Goal: Feedback & Contribution: Submit feedback/report problem

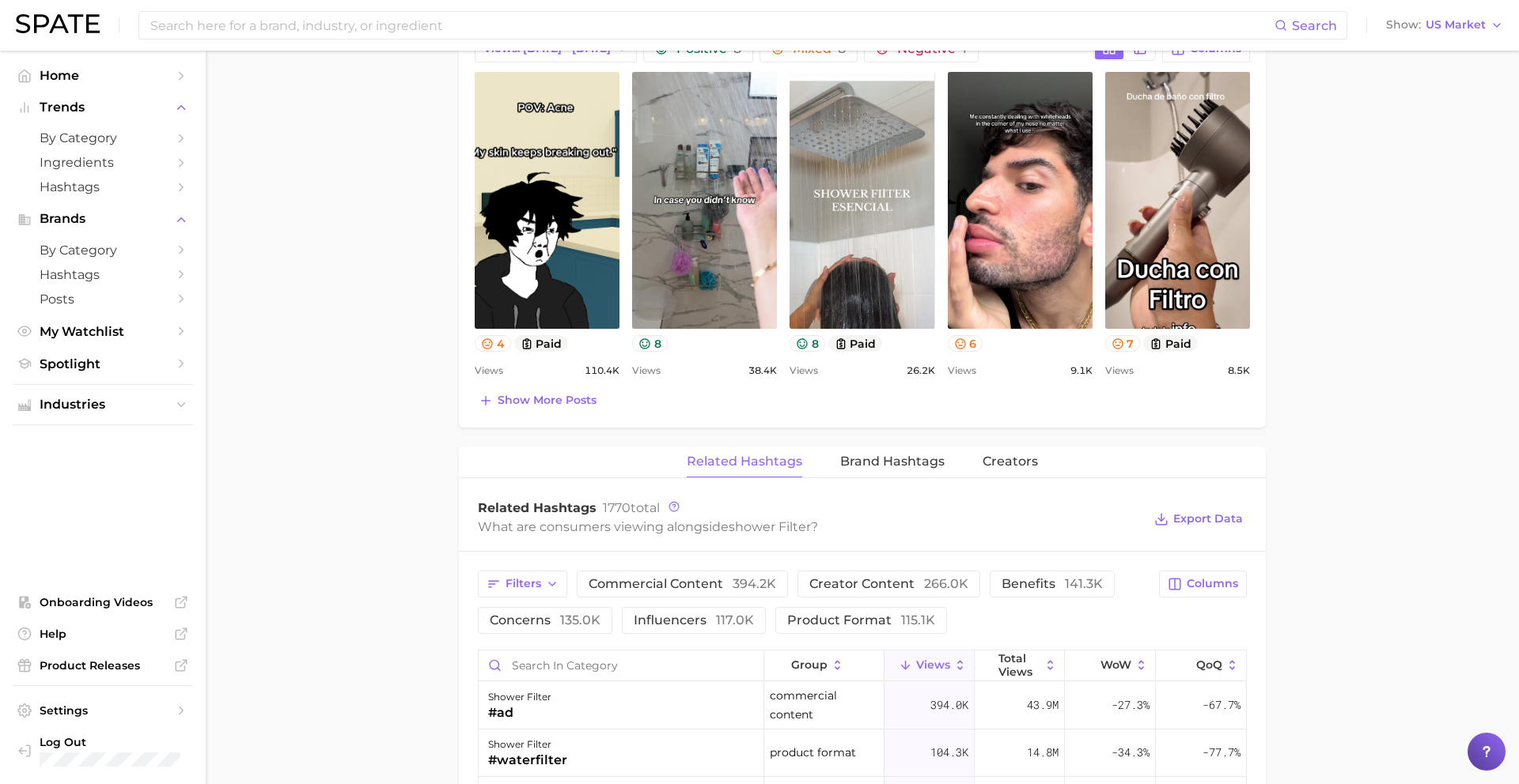
scroll to position [811, 0]
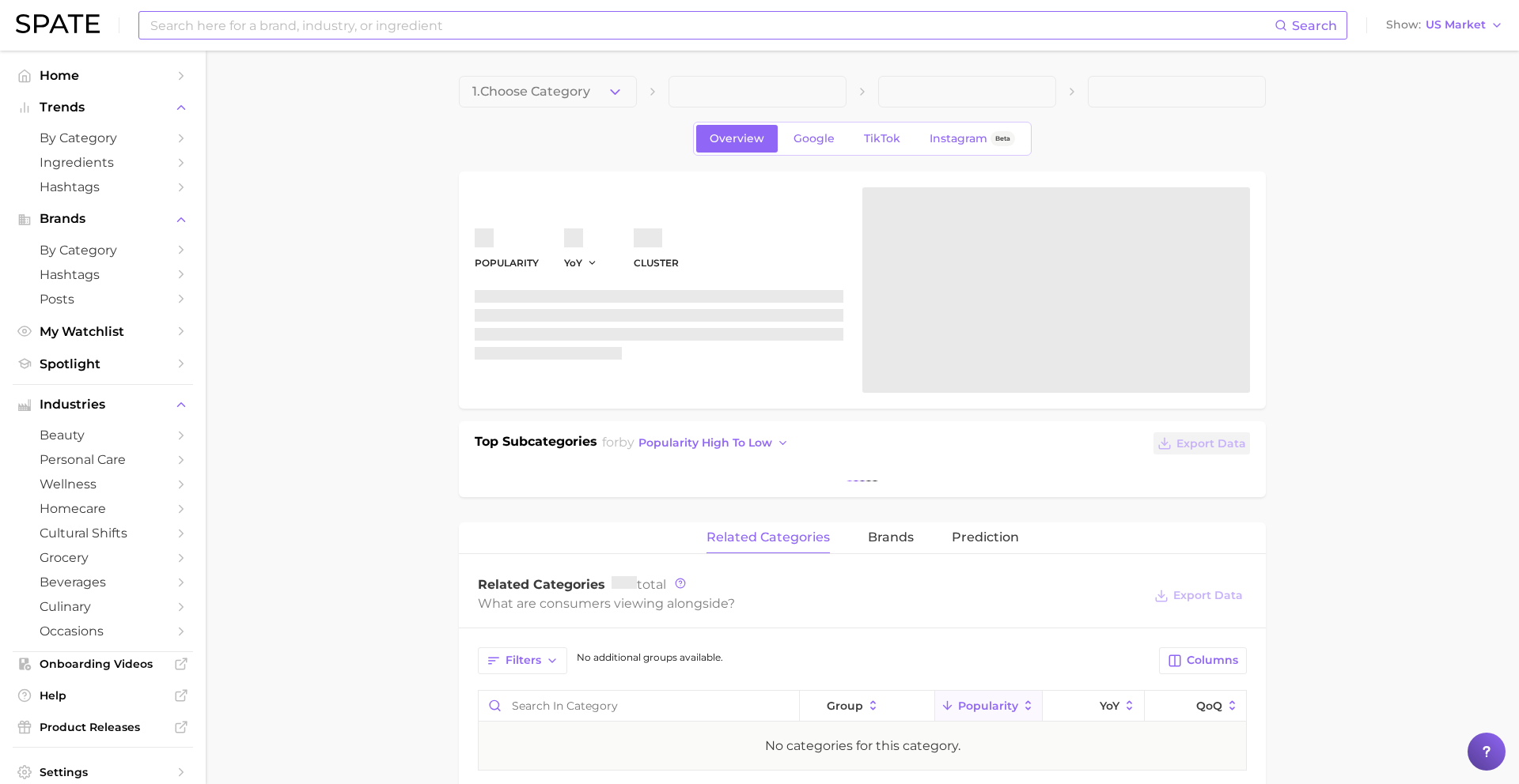
click at [190, 36] on input at bounding box center [712, 25] width 1125 height 27
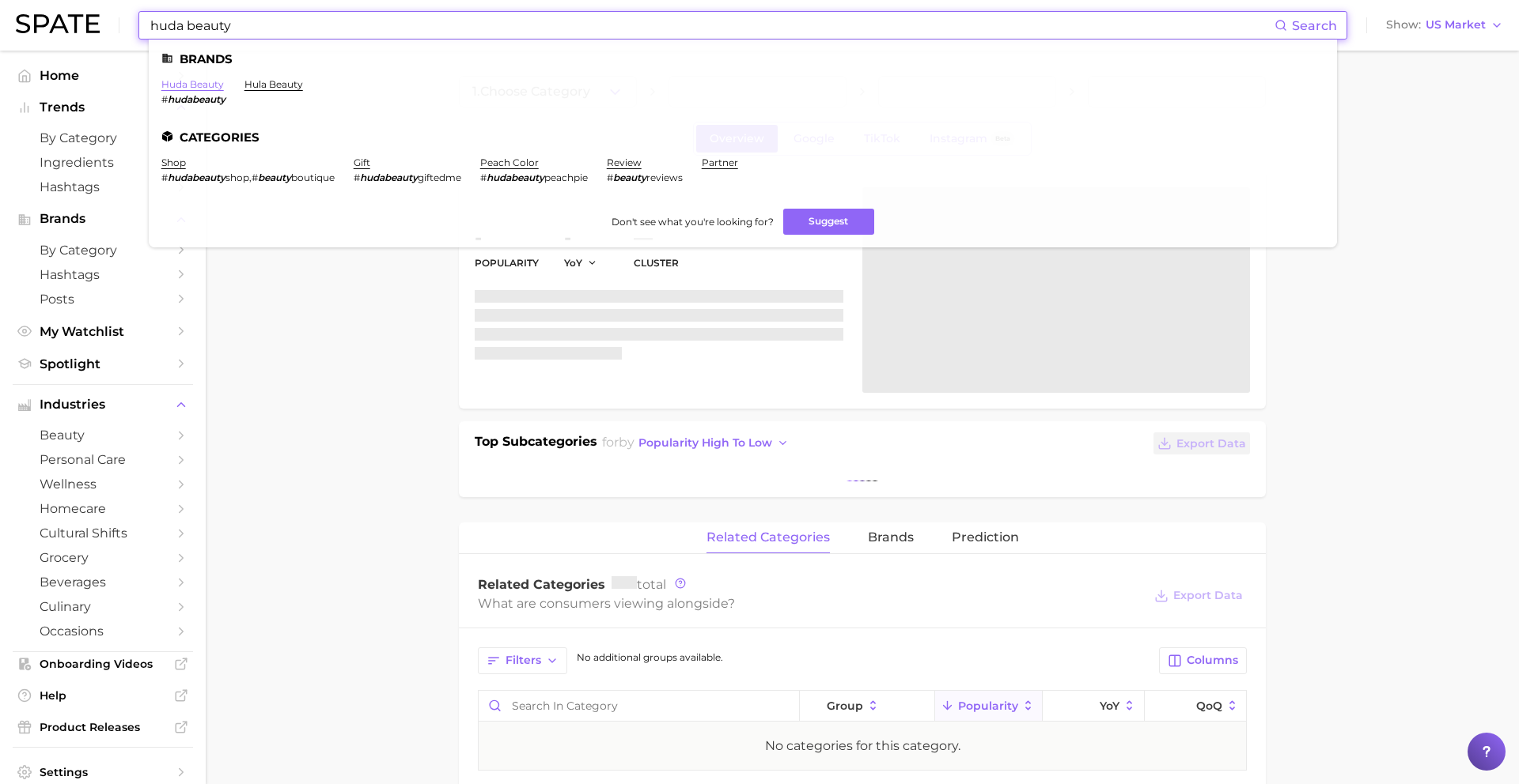
type input "huda beauty"
click at [200, 81] on link "huda beauty" at bounding box center [193, 85] width 63 height 12
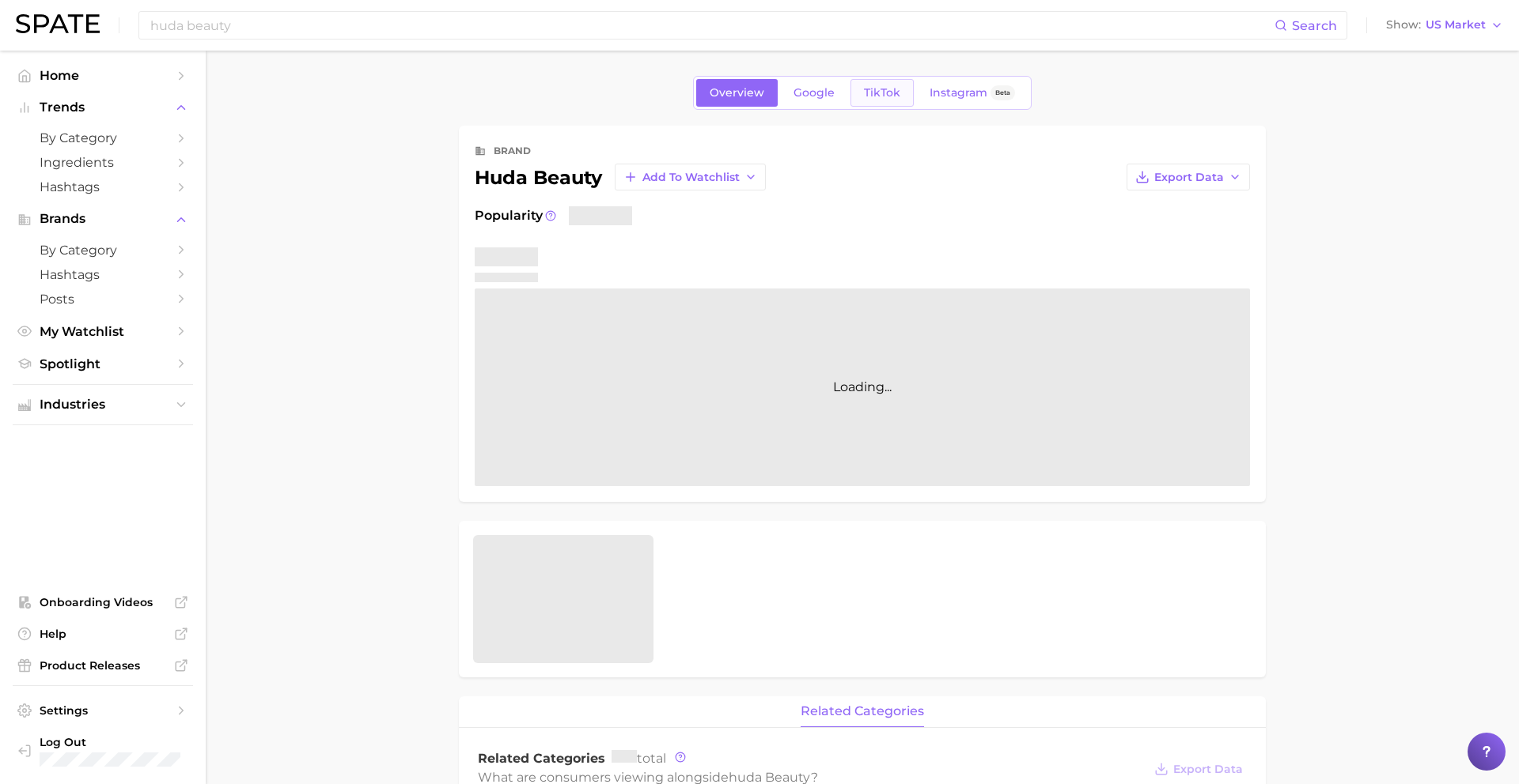
click at [872, 92] on span "TikTok" at bounding box center [882, 93] width 36 height 14
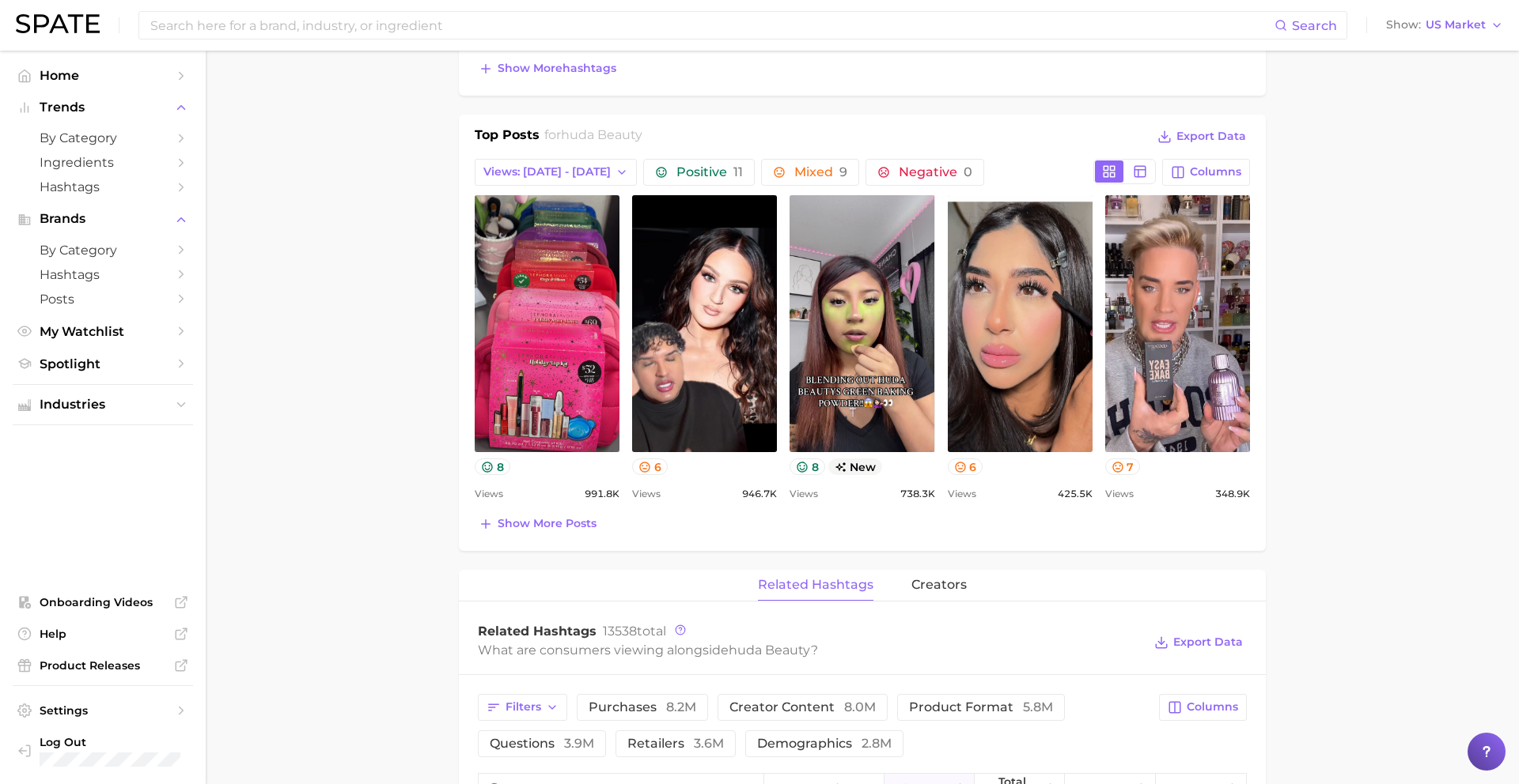
scroll to position [659, 0]
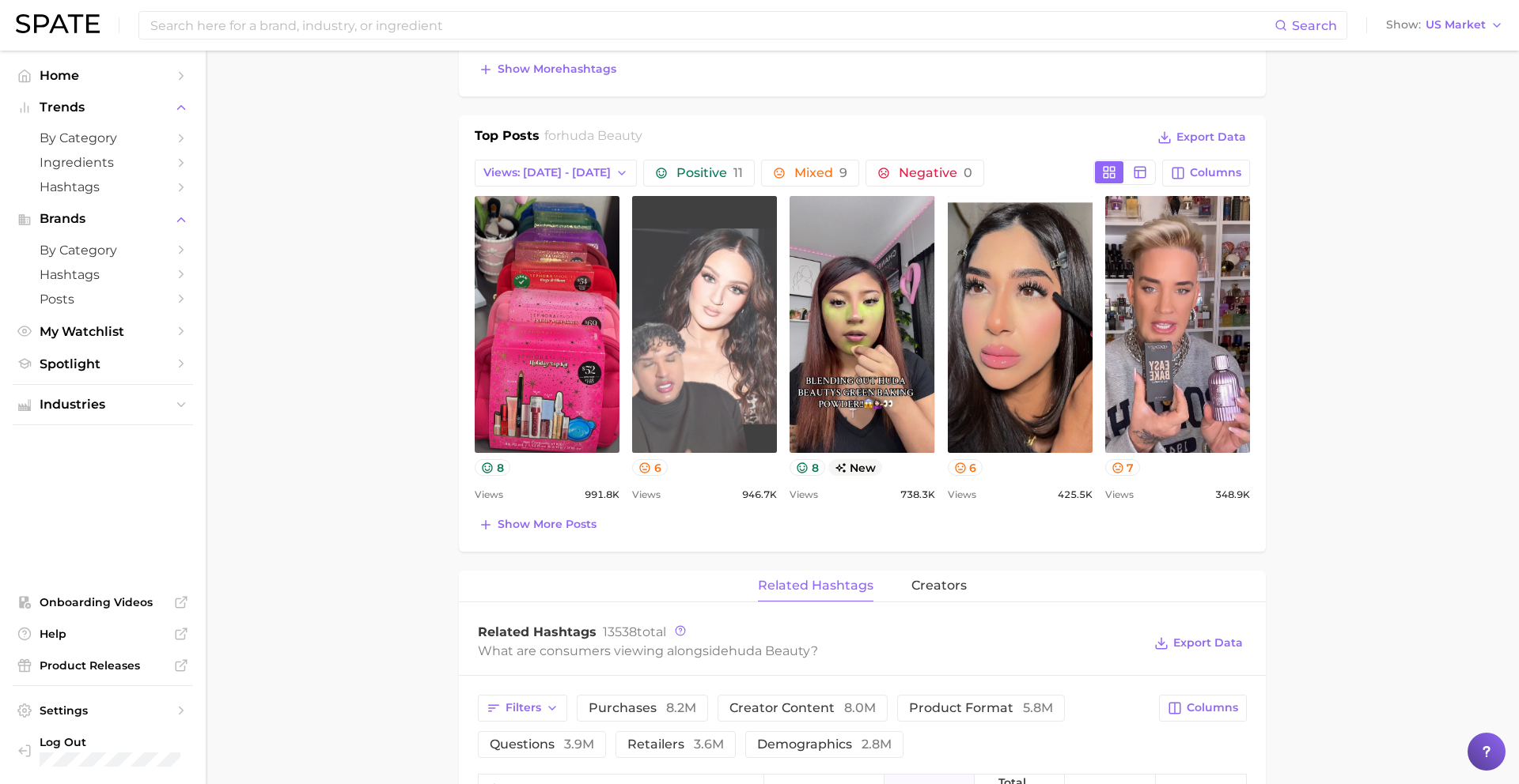
click at [742, 316] on link "view post on TikTok" at bounding box center [704, 325] width 145 height 257
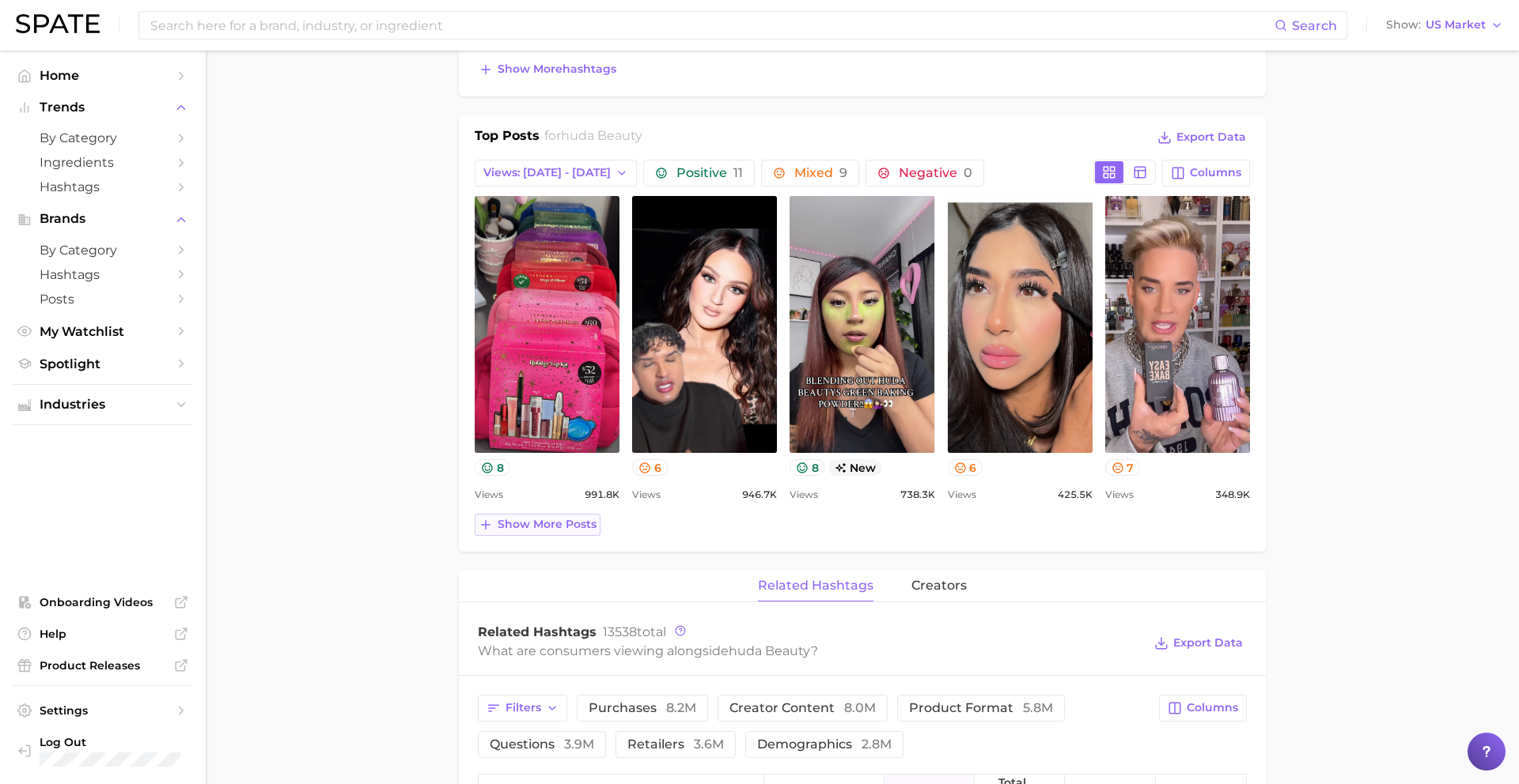
click at [532, 528] on span "Show more posts" at bounding box center [547, 524] width 99 height 14
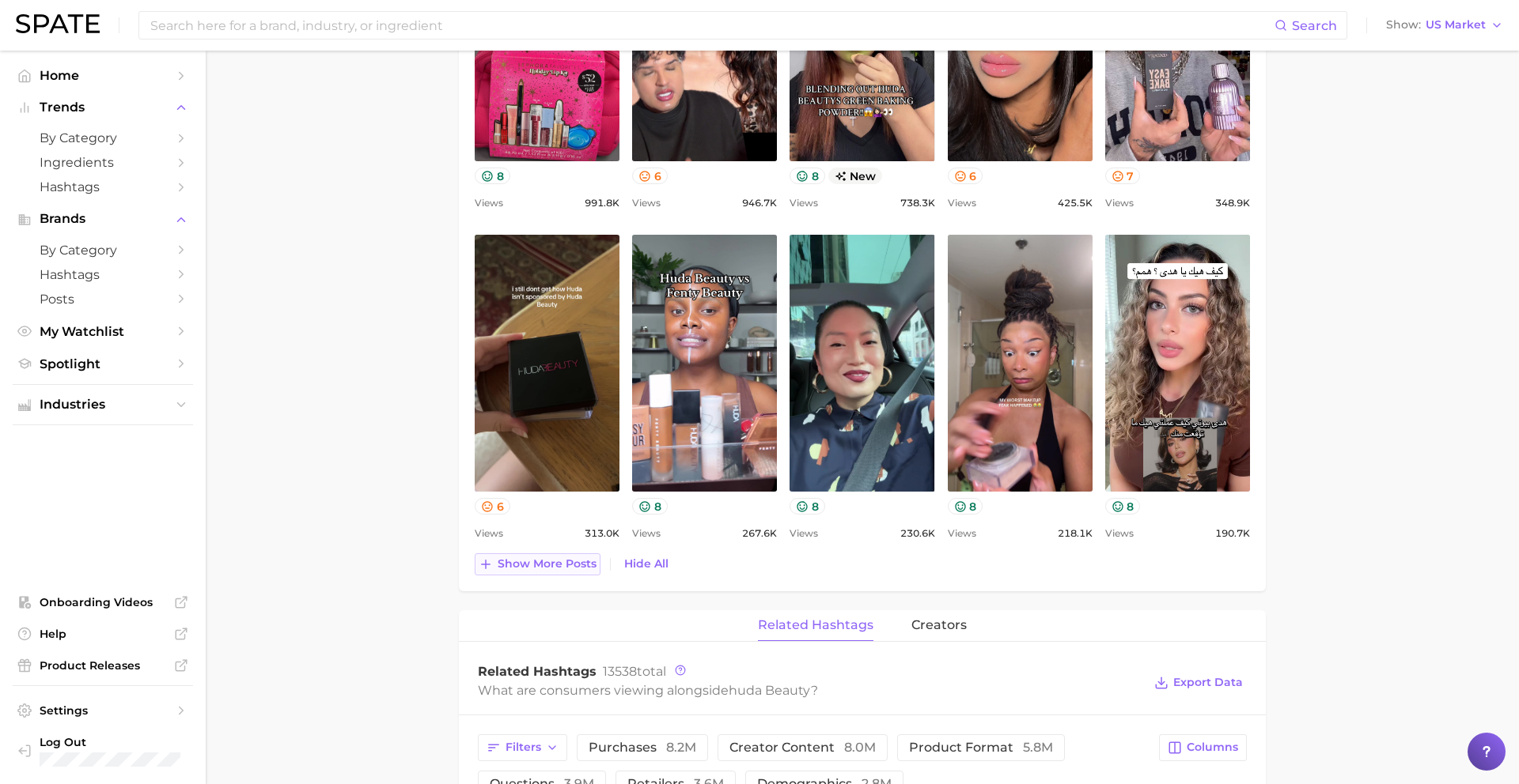
scroll to position [968, 0]
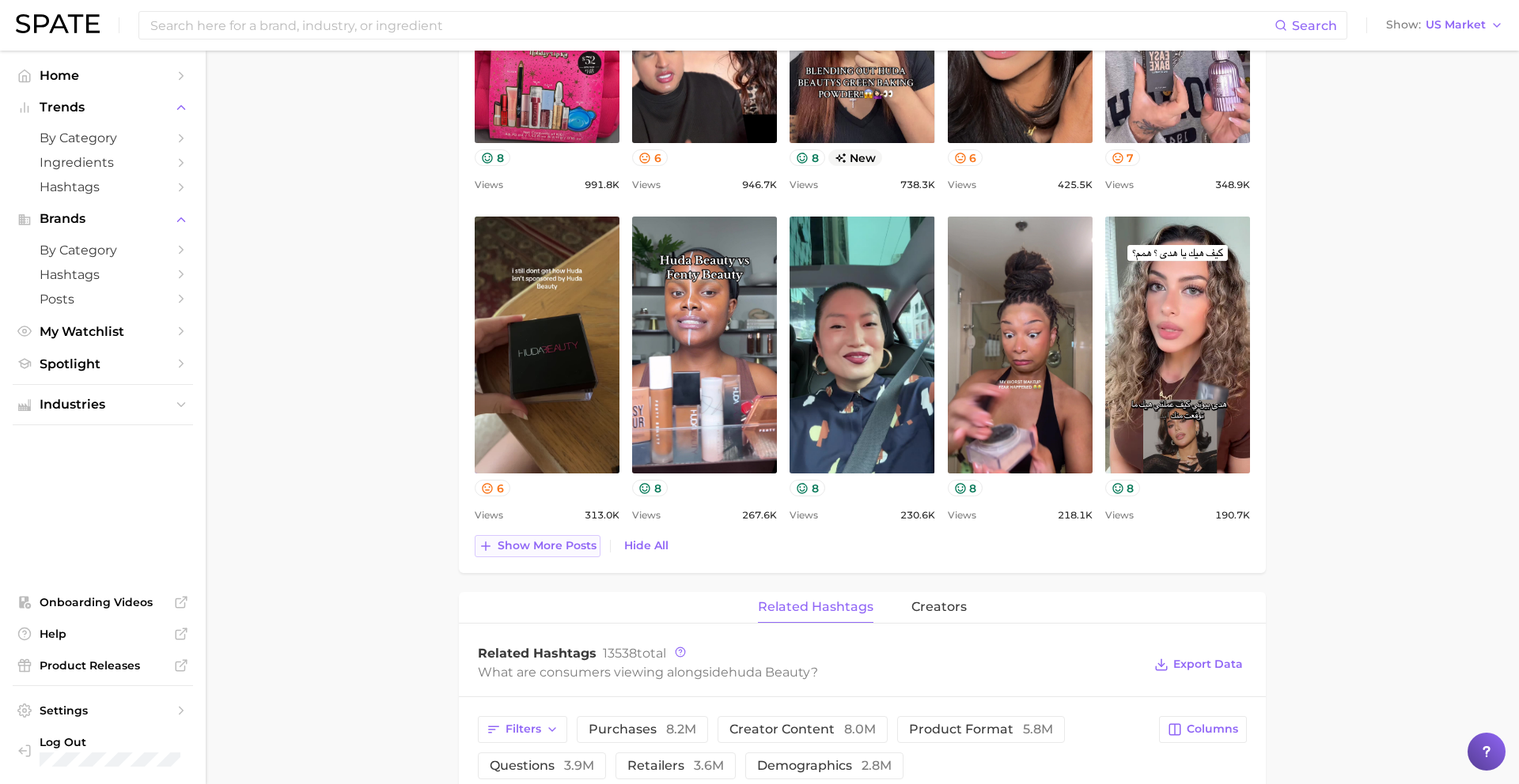
click at [549, 544] on span "Show more posts" at bounding box center [547, 546] width 99 height 14
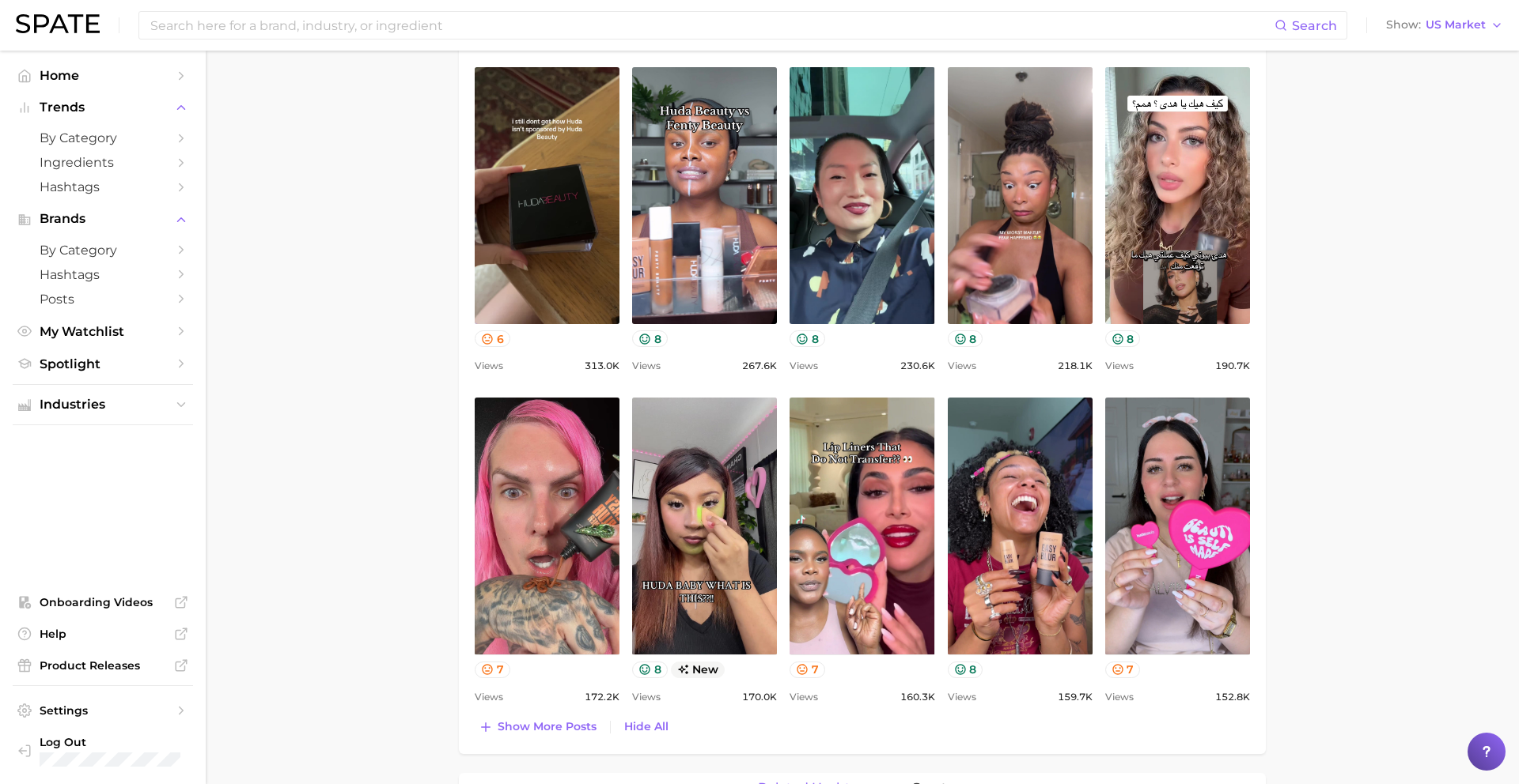
scroll to position [1121, 0]
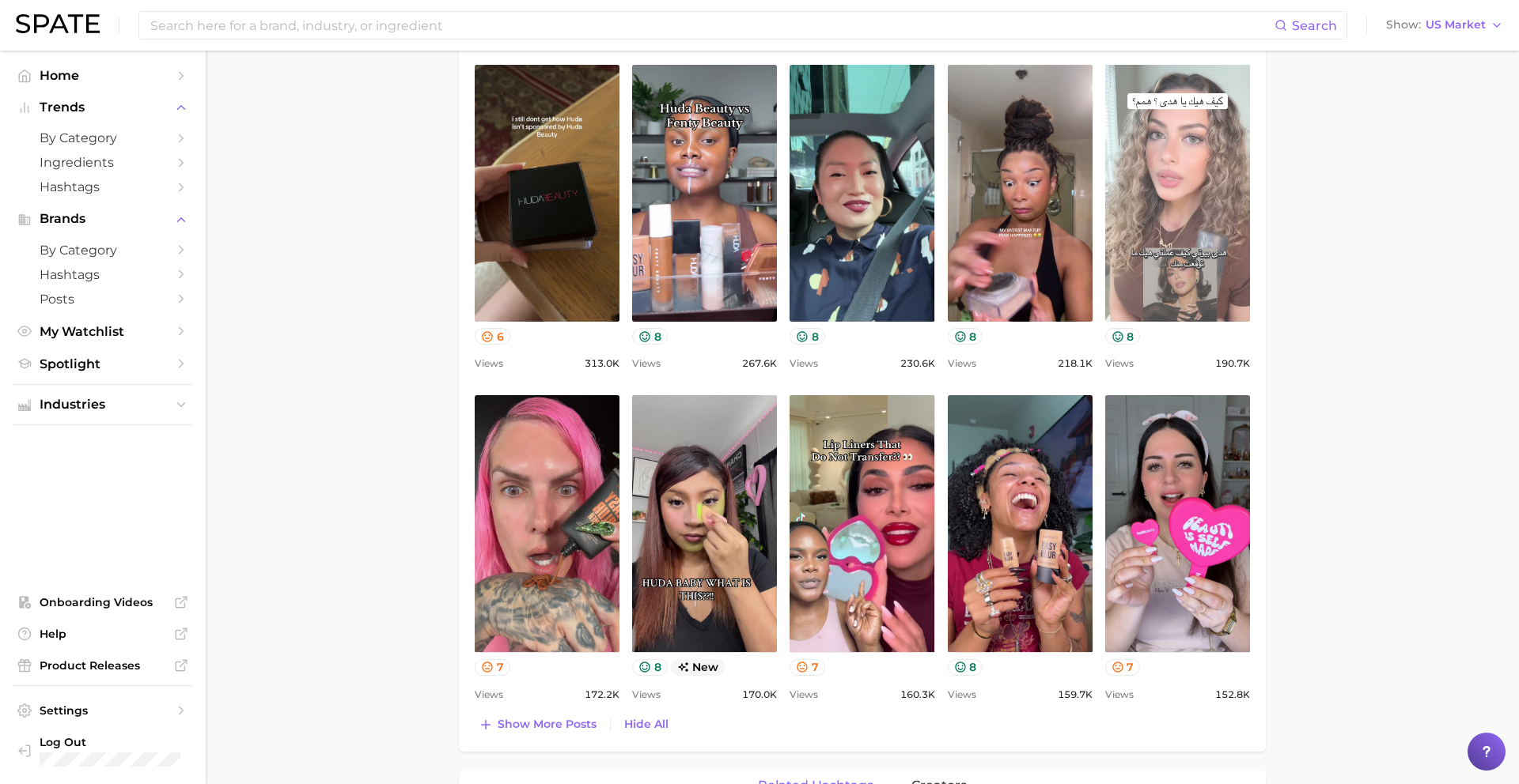
click at [1199, 235] on link "view post on TikTok" at bounding box center [1177, 194] width 145 height 257
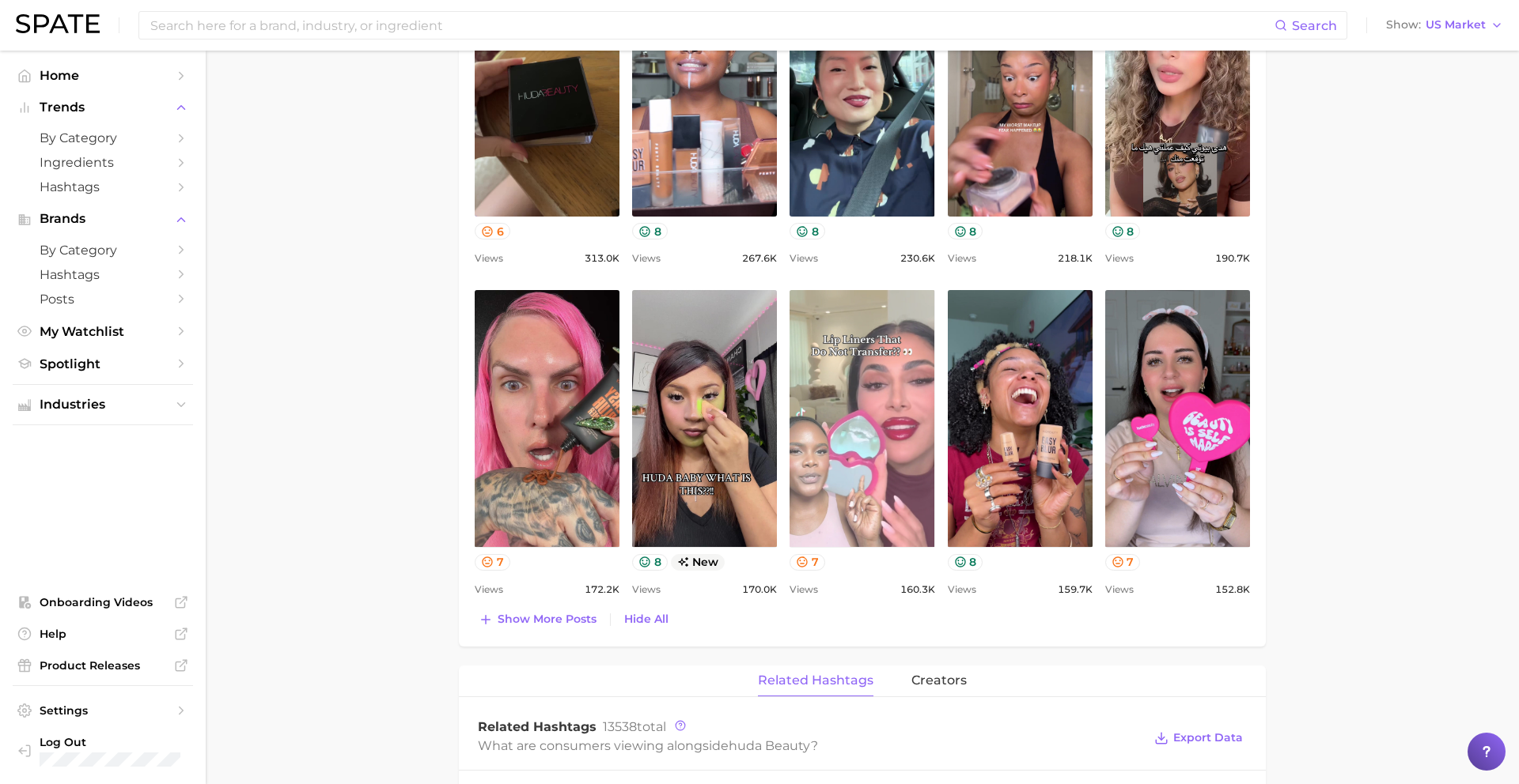
scroll to position [1266, 0]
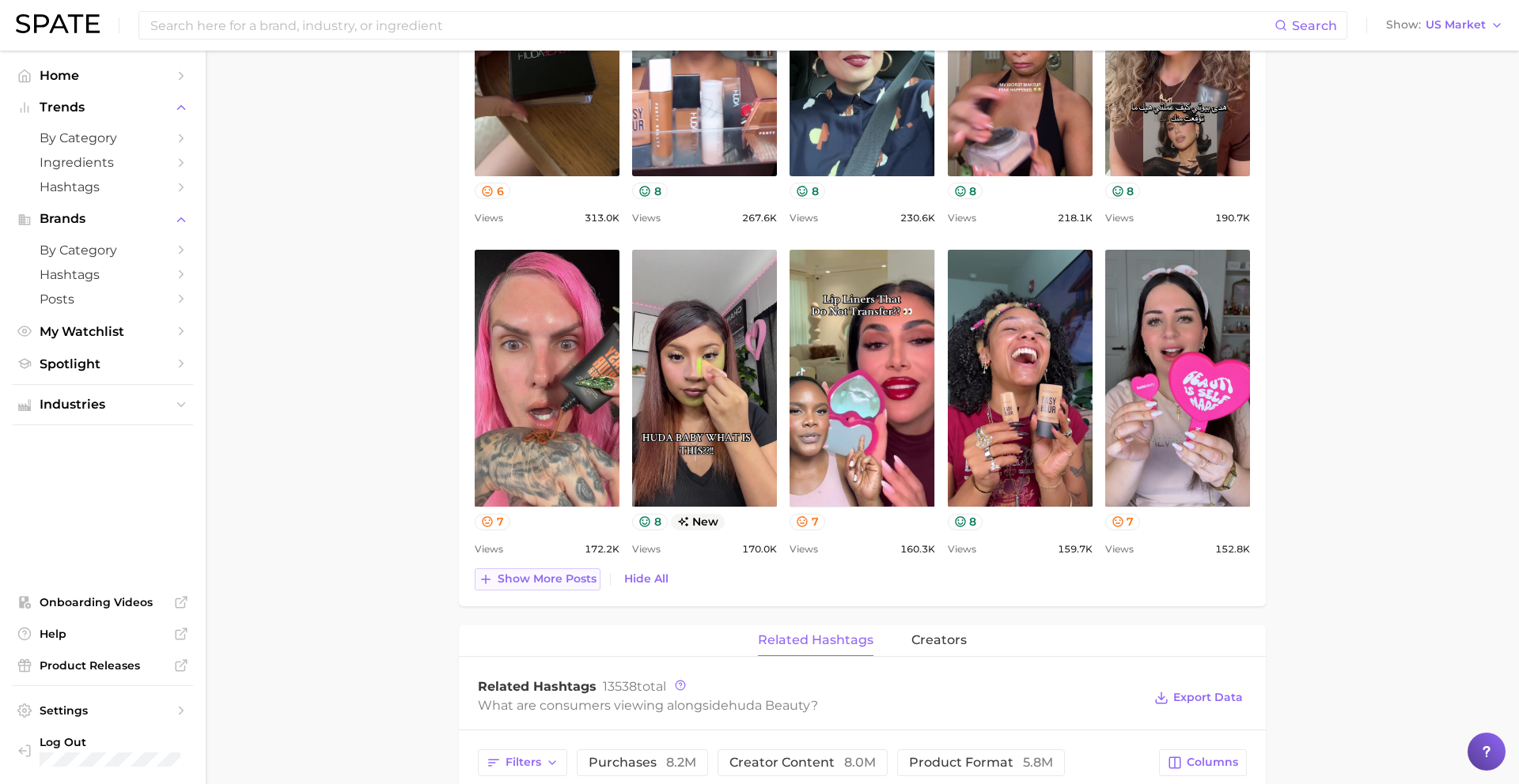
click at [568, 576] on span "Show more posts" at bounding box center [547, 579] width 99 height 14
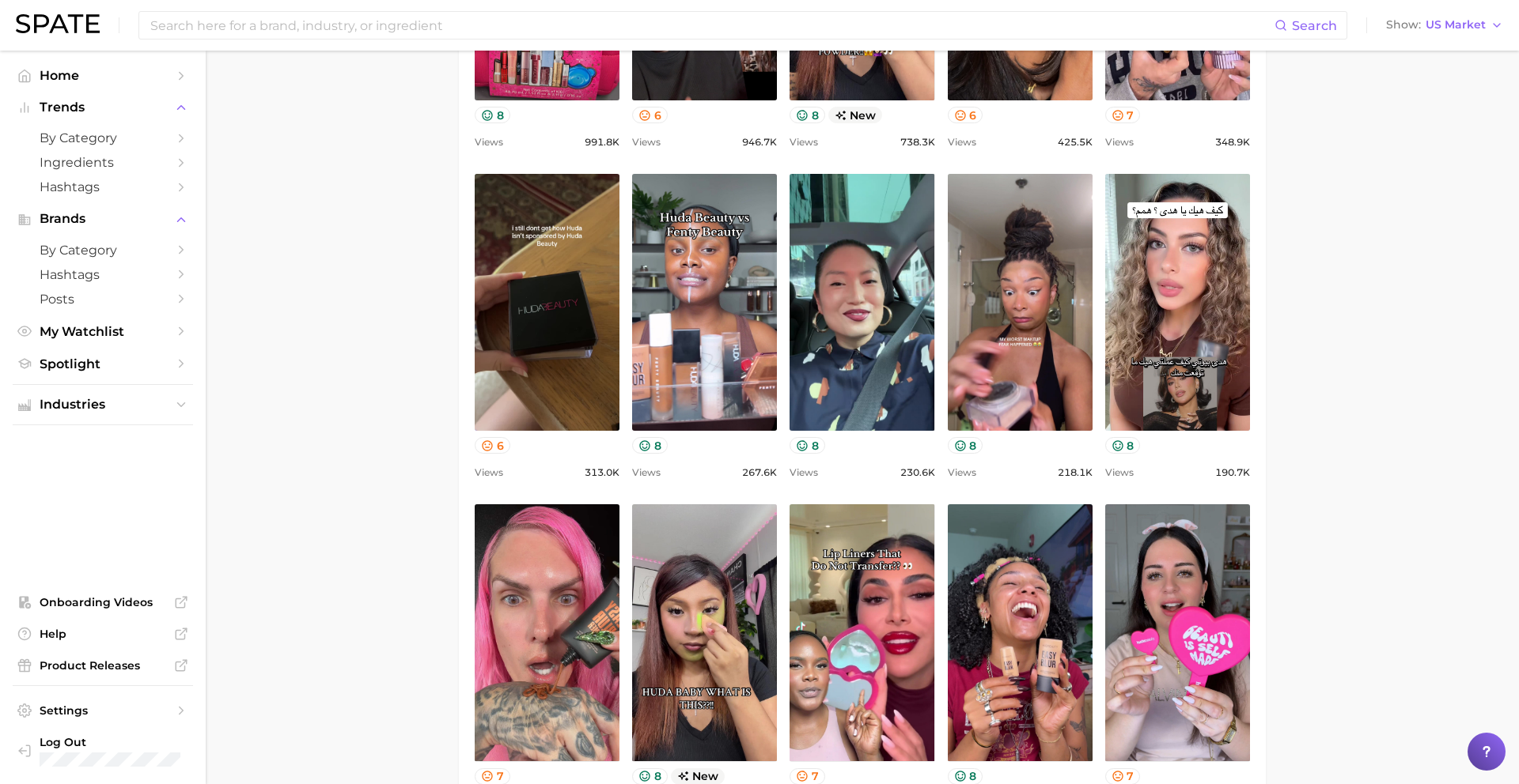
scroll to position [0, 0]
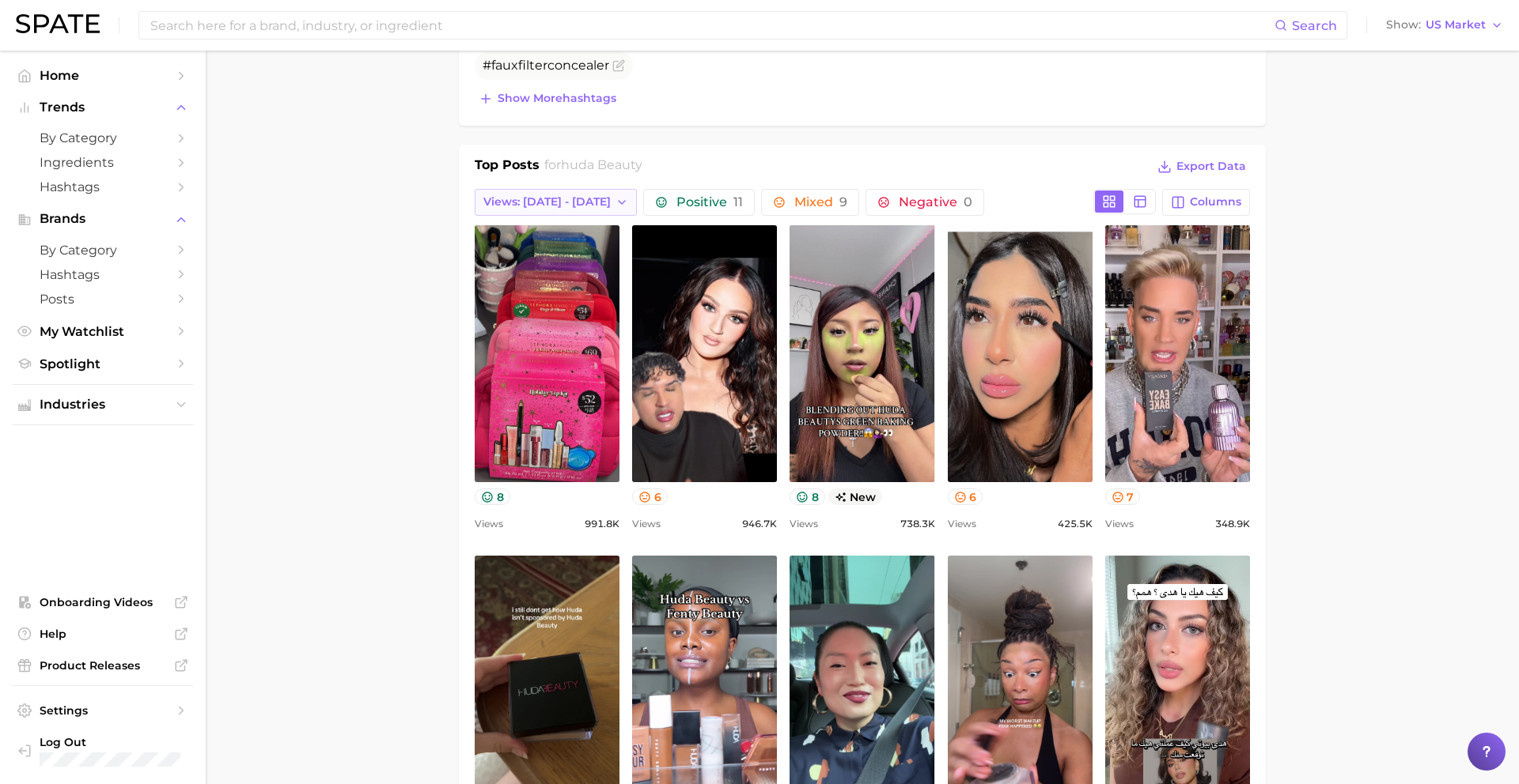
click at [564, 193] on button "Views: [DATE] - [DATE]" at bounding box center [556, 202] width 162 height 27
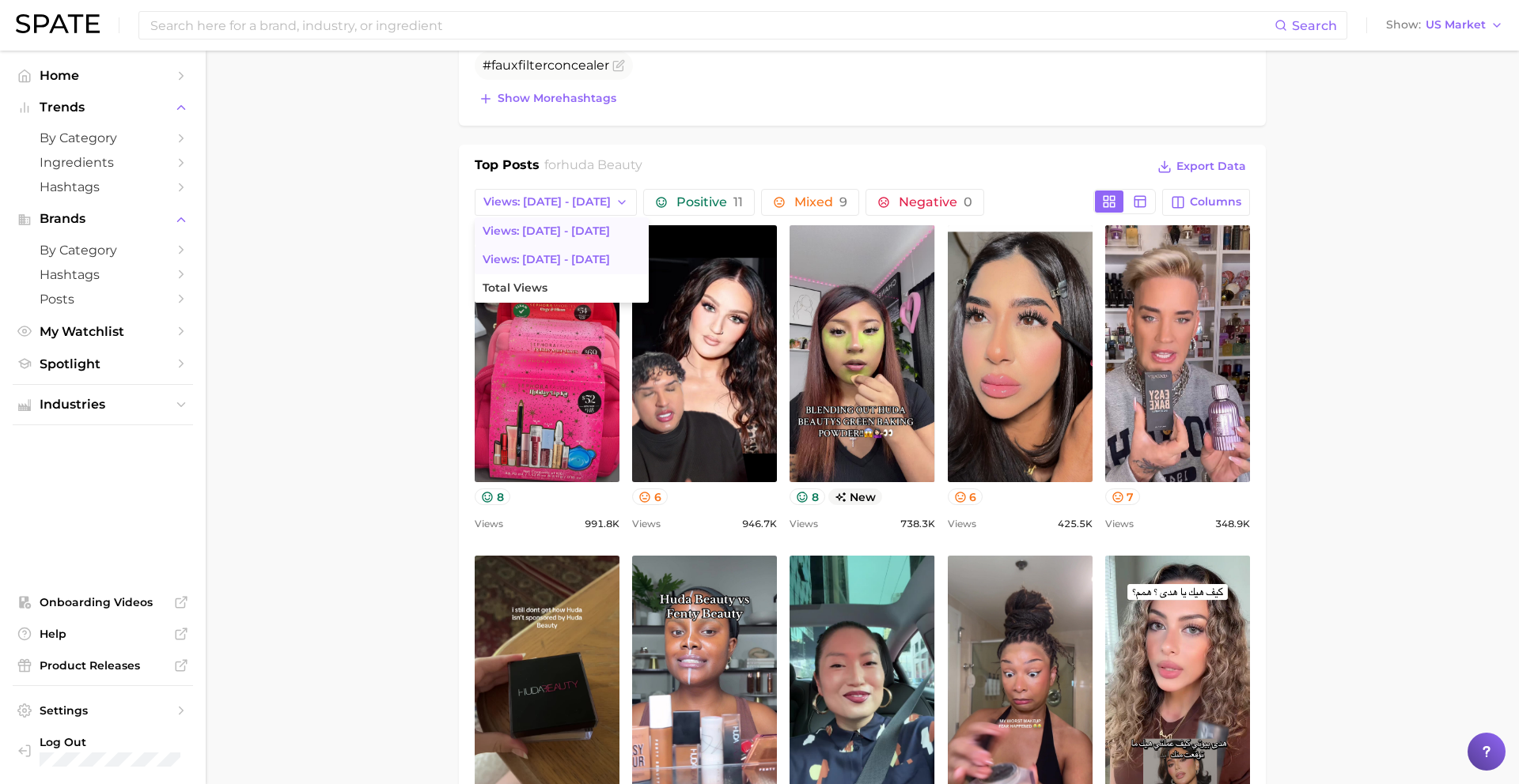
click at [558, 262] on span "Views: [DATE] - [DATE]" at bounding box center [546, 260] width 127 height 14
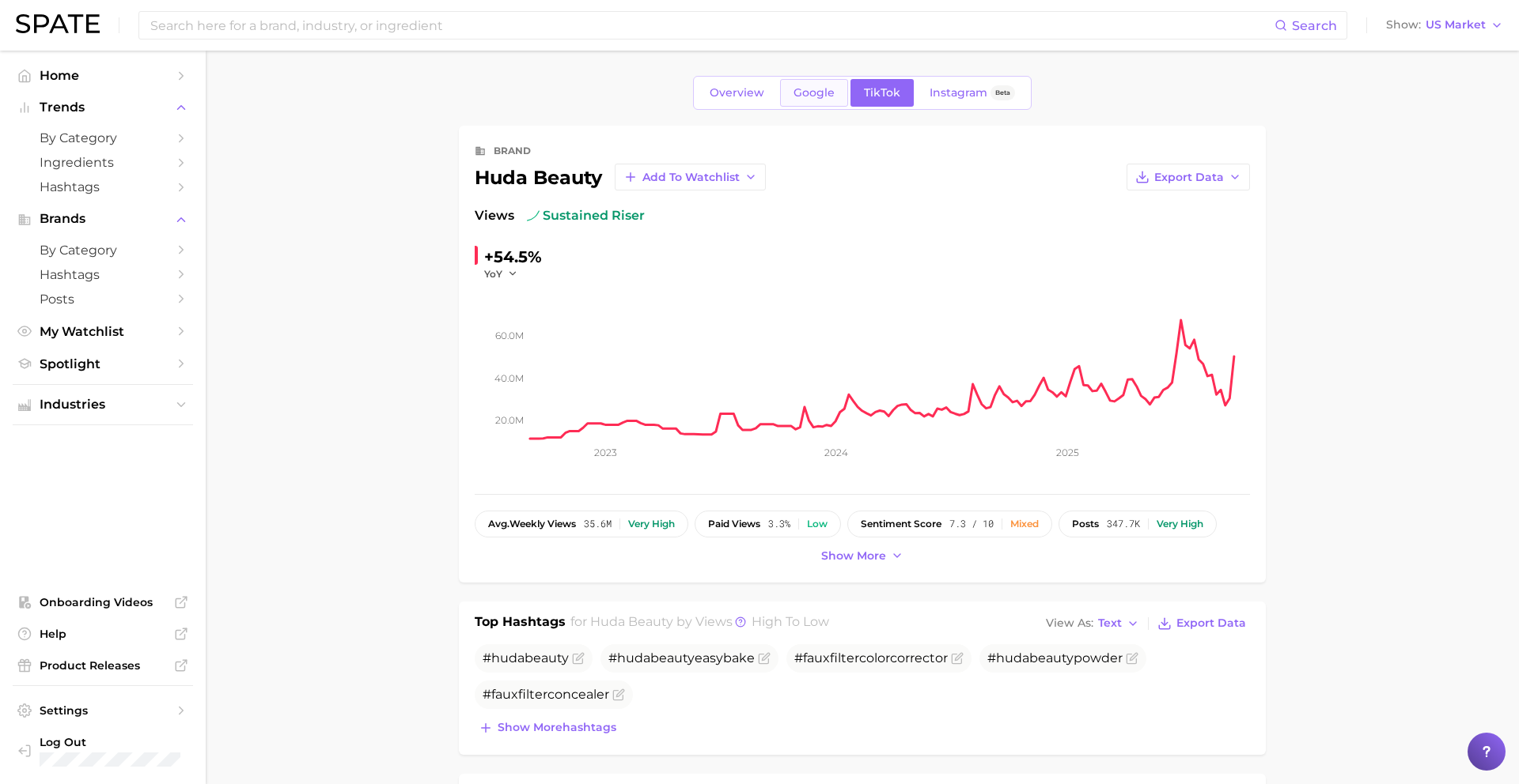
click at [815, 94] on span "Google" at bounding box center [814, 93] width 41 height 14
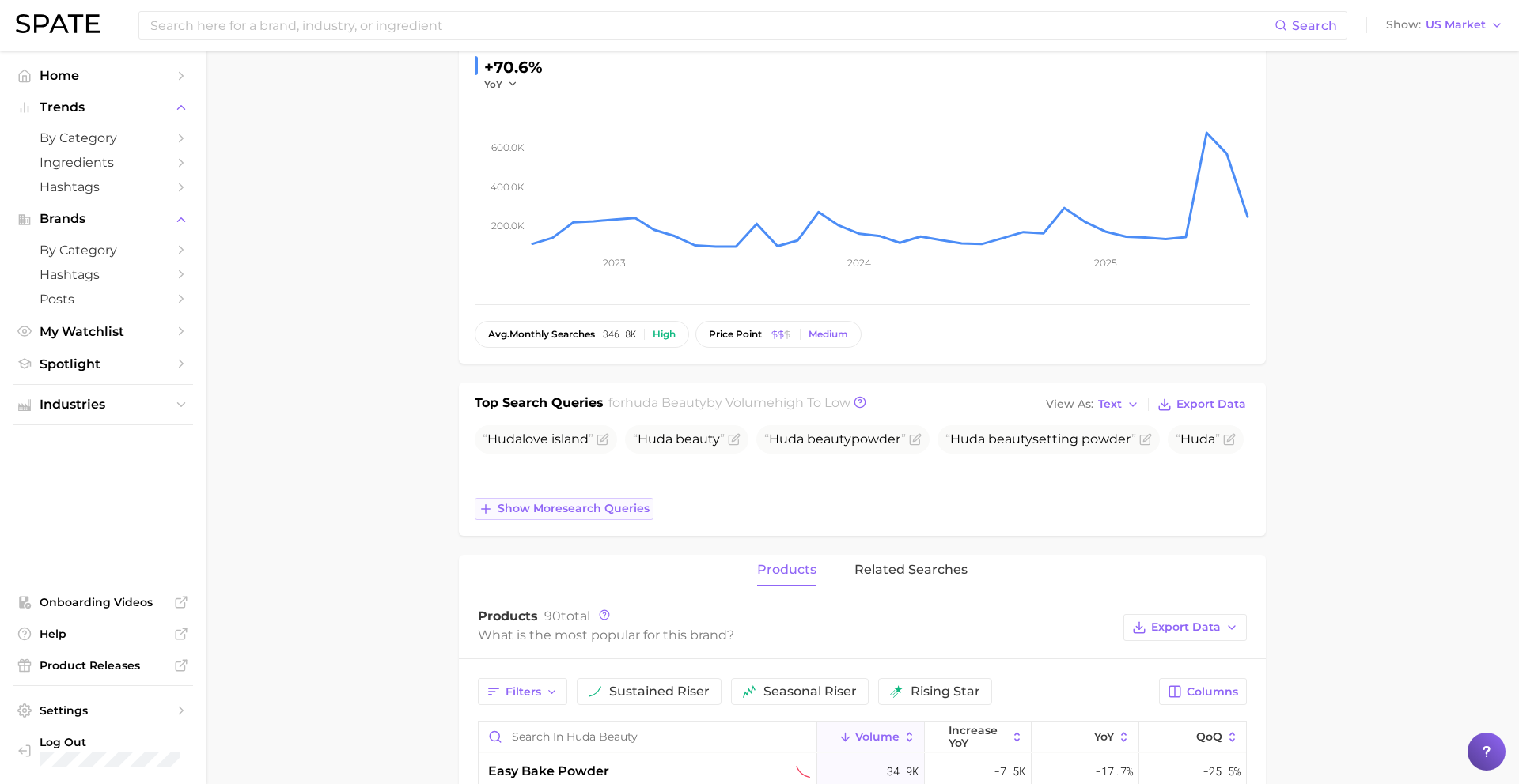
click at [585, 506] on span "Show more search queries" at bounding box center [573, 509] width 151 height 14
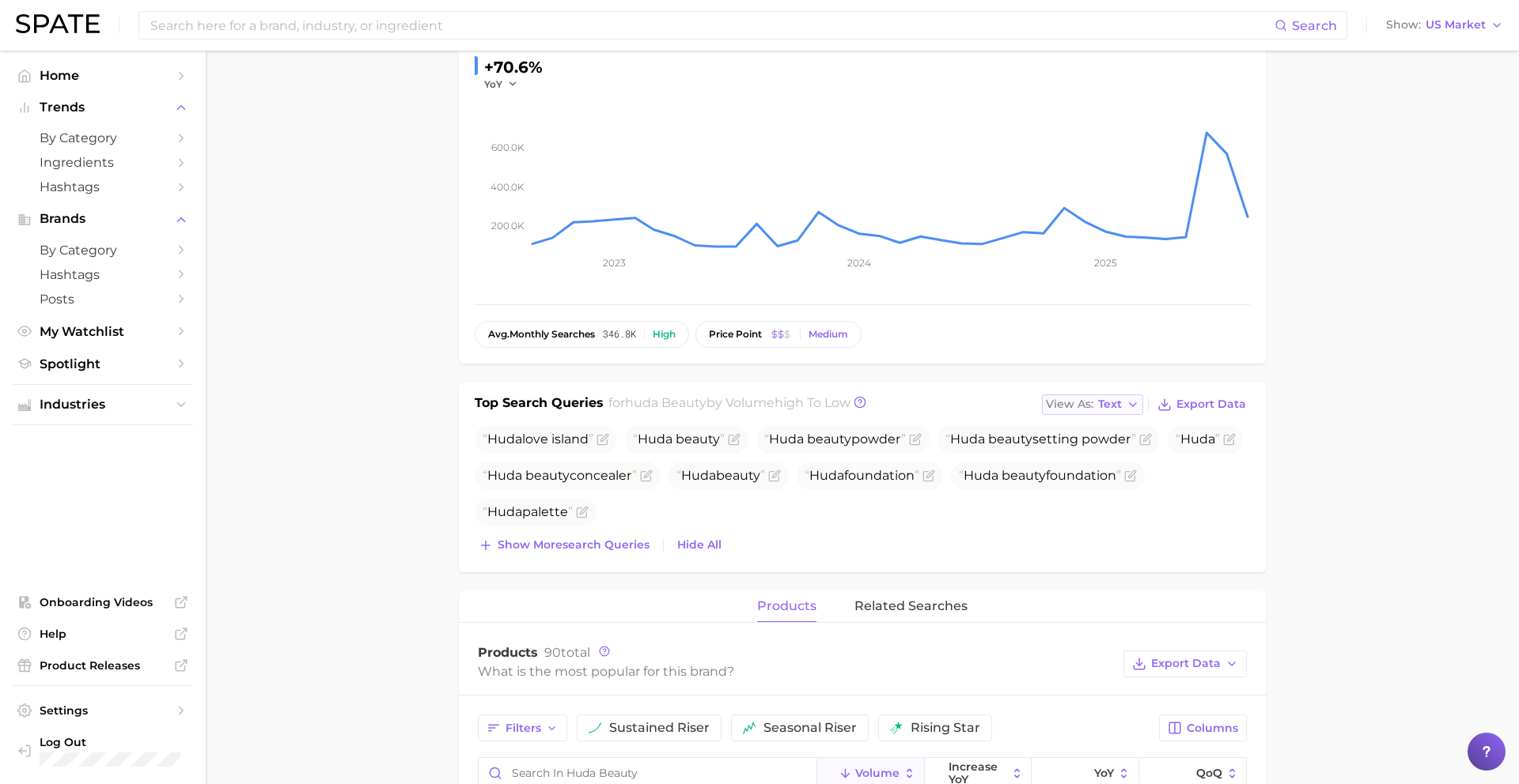
click at [1090, 404] on span "View As" at bounding box center [1070, 404] width 47 height 8
click at [1078, 452] on span "Table" at bounding box center [1084, 459] width 30 height 14
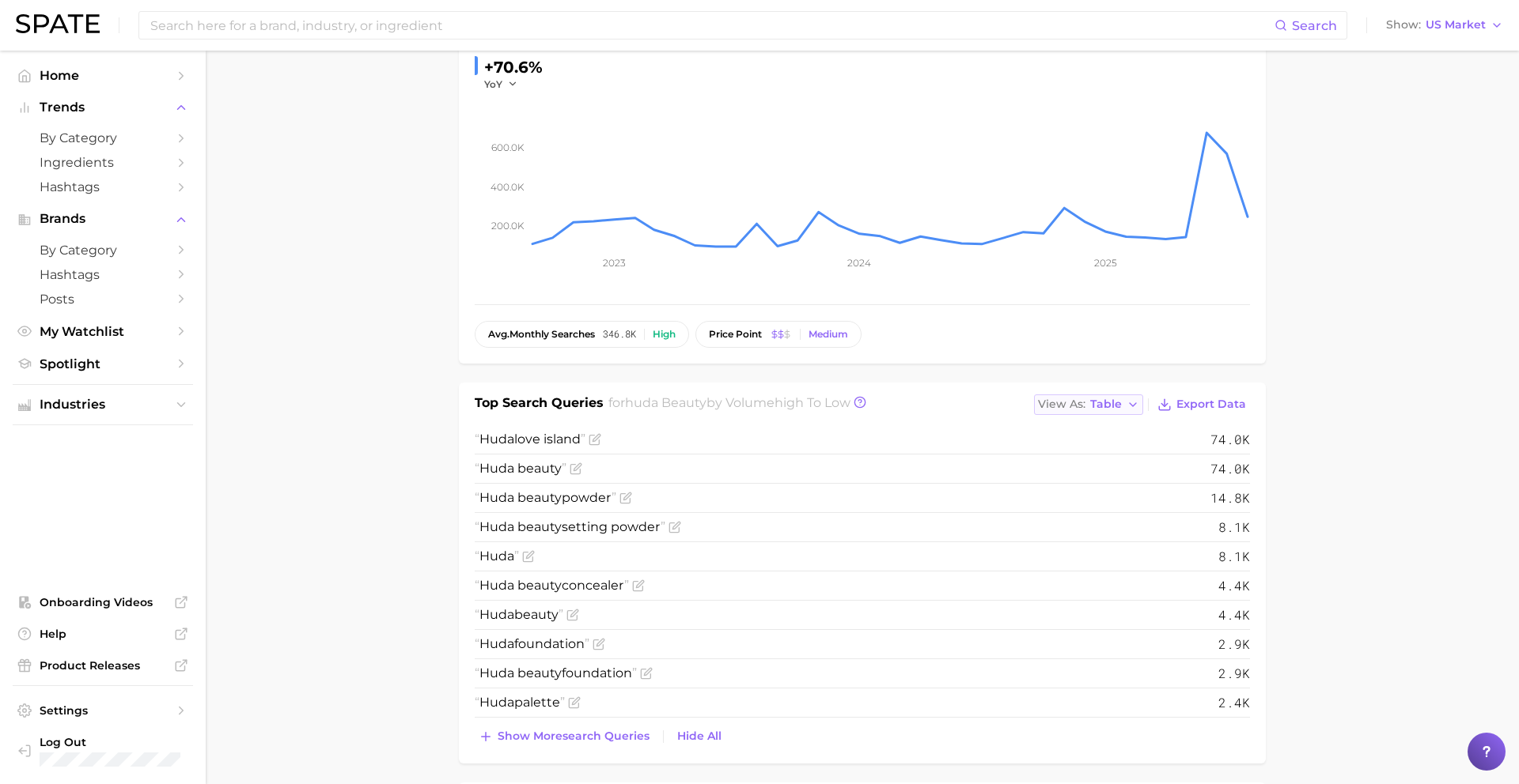
click at [1088, 409] on button "View As Table" at bounding box center [1088, 404] width 109 height 20
click at [1081, 432] on span "Text" at bounding box center [1073, 430] width 24 height 14
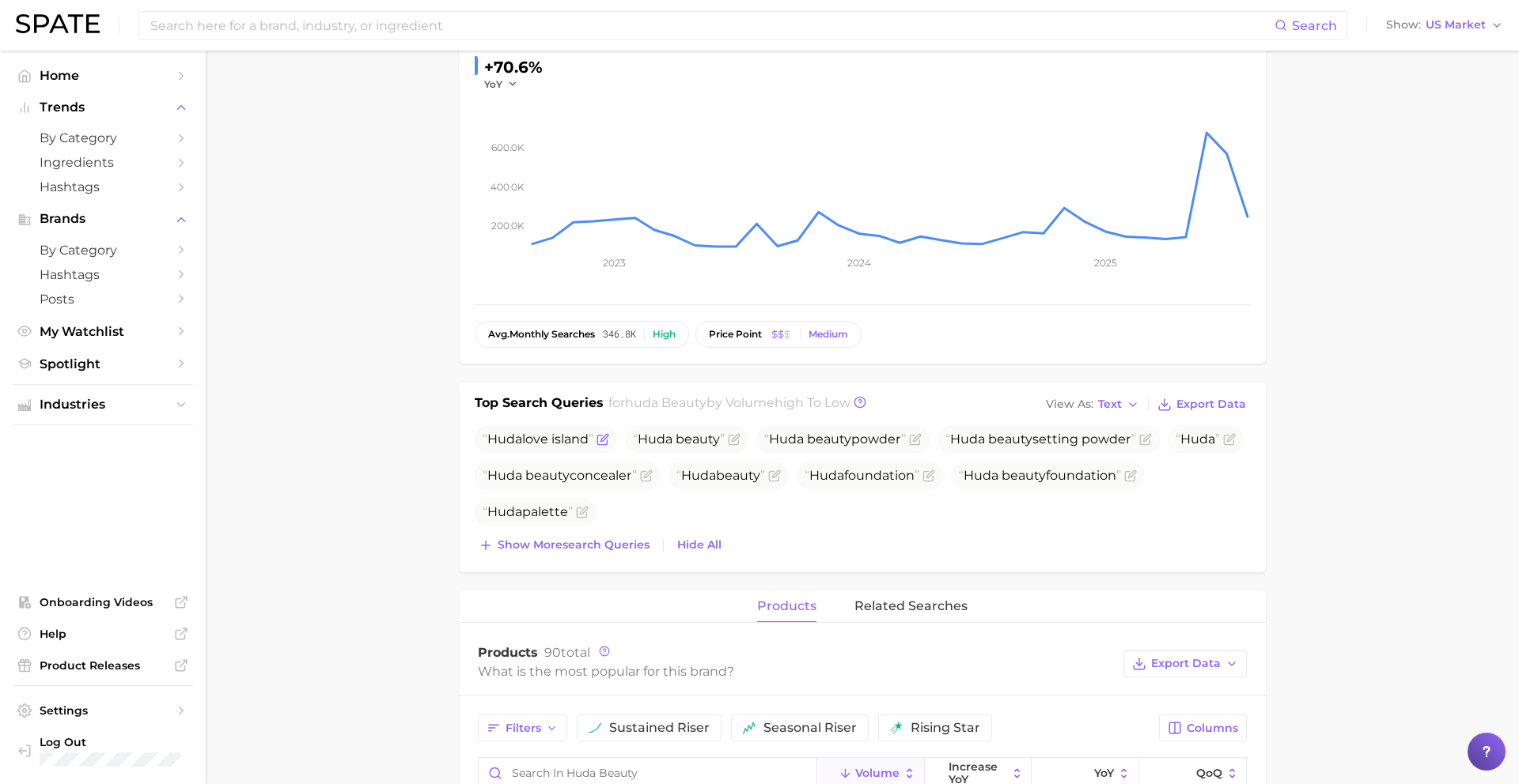
click at [604, 434] on icon "Flag as miscategorized or irrelevant" at bounding box center [603, 439] width 13 height 13
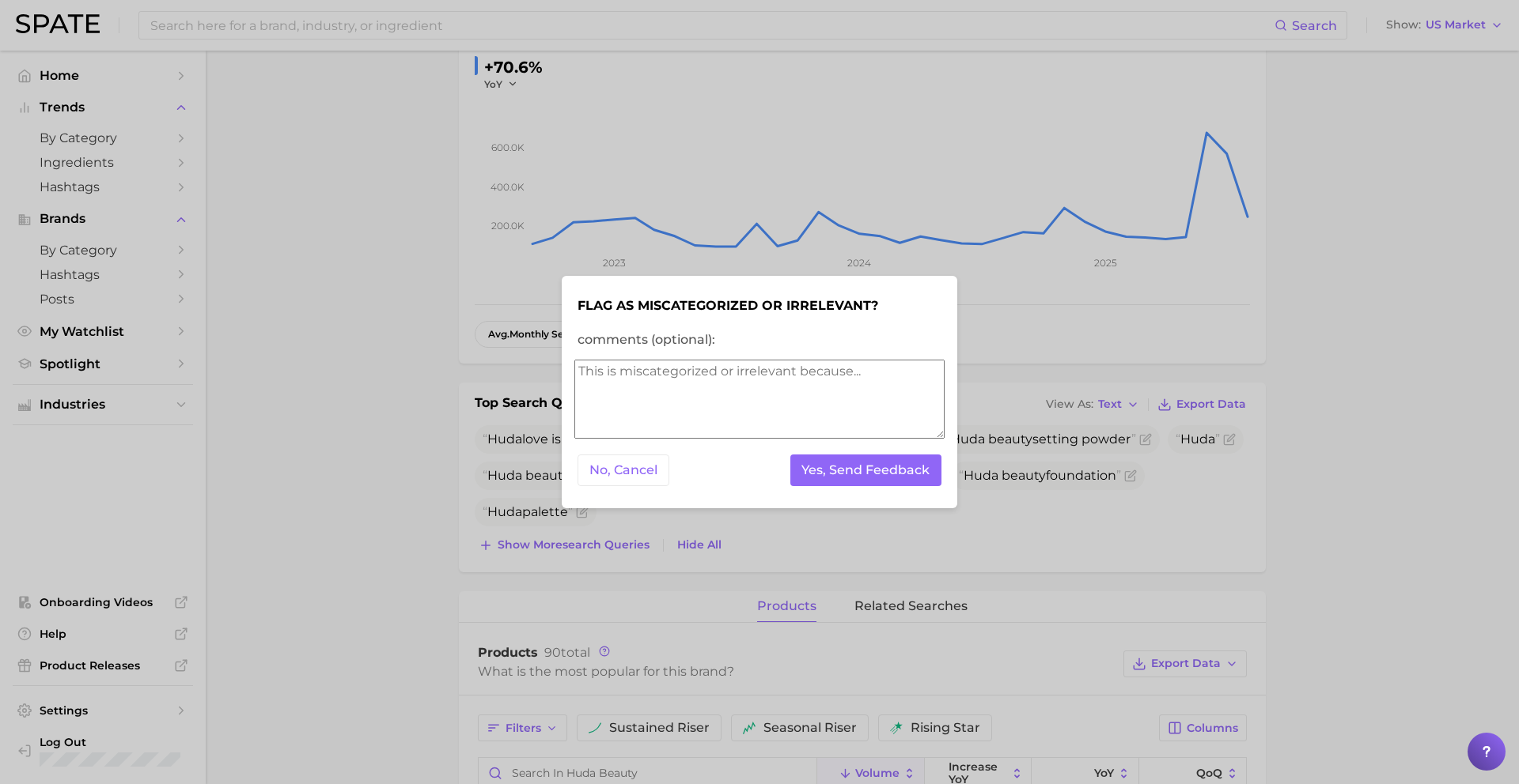
click at [696, 384] on textarea "comments (optional):" at bounding box center [759, 398] width 370 height 79
type textarea "irrelevant"
click at [846, 472] on button "Yes, Send Feedback" at bounding box center [866, 470] width 151 height 32
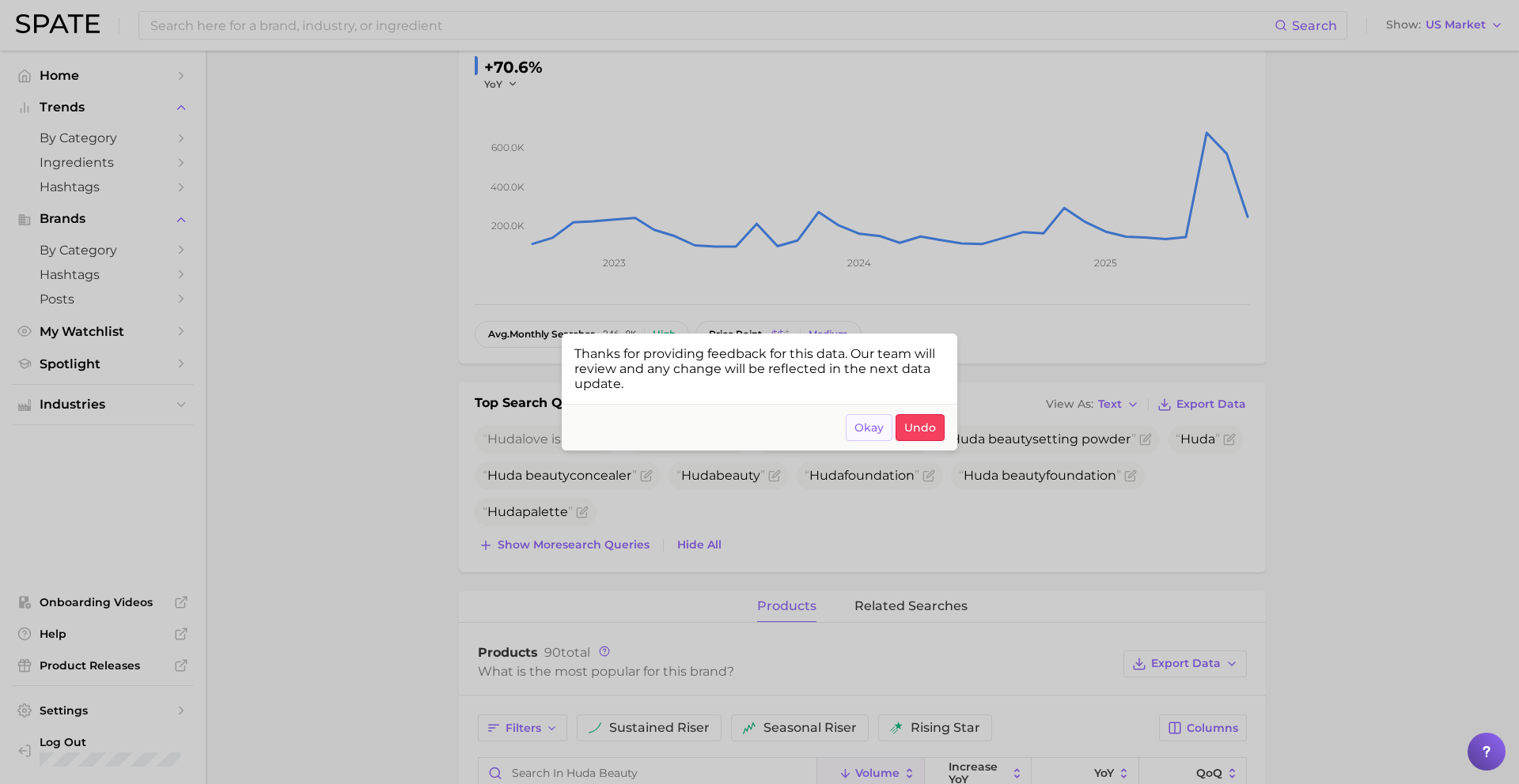
click at [878, 419] on button "Okay" at bounding box center [868, 428] width 47 height 27
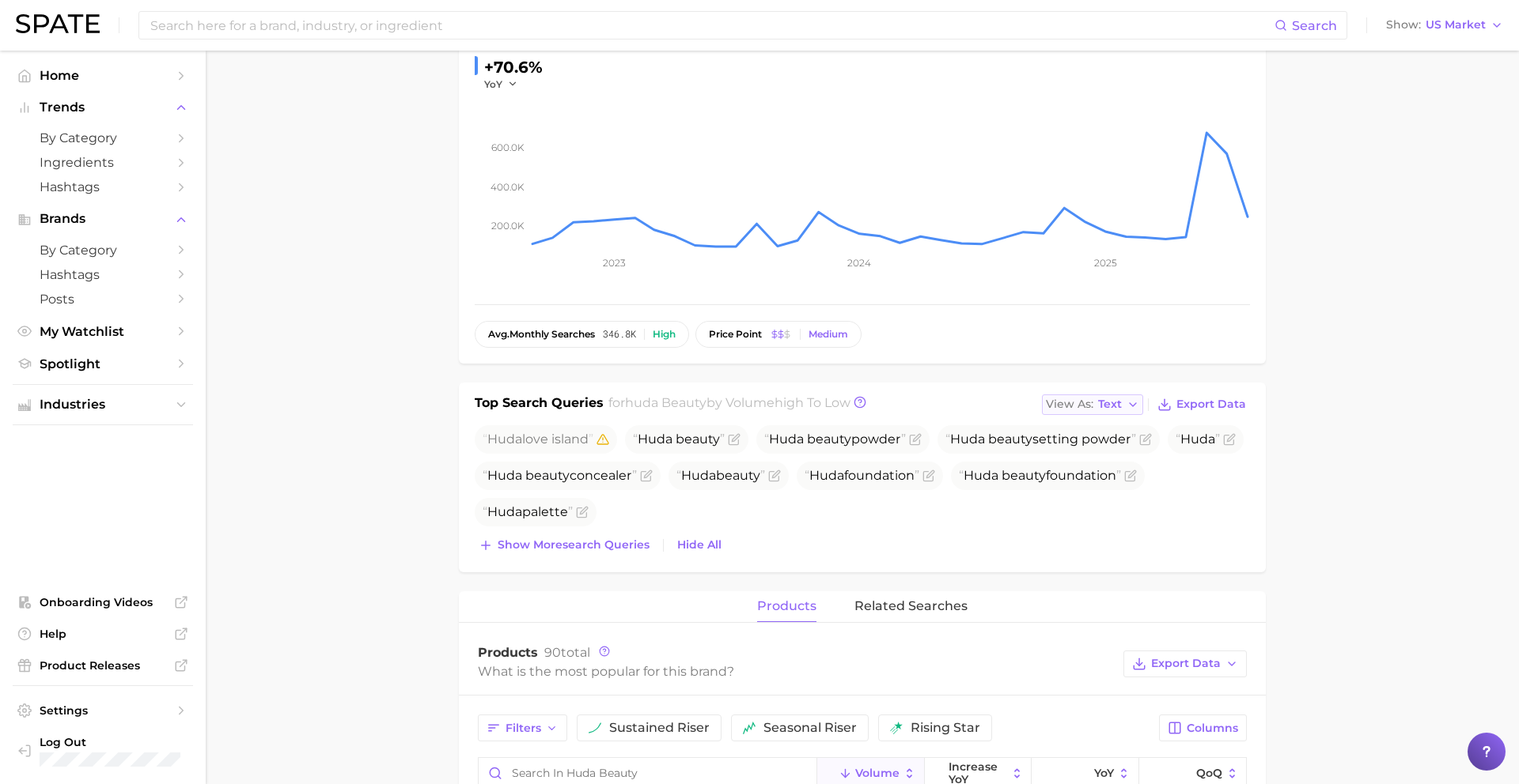
click at [1108, 400] on span "Text" at bounding box center [1109, 404] width 24 height 8
click at [585, 539] on span "Show more search queries" at bounding box center [573, 546] width 151 height 14
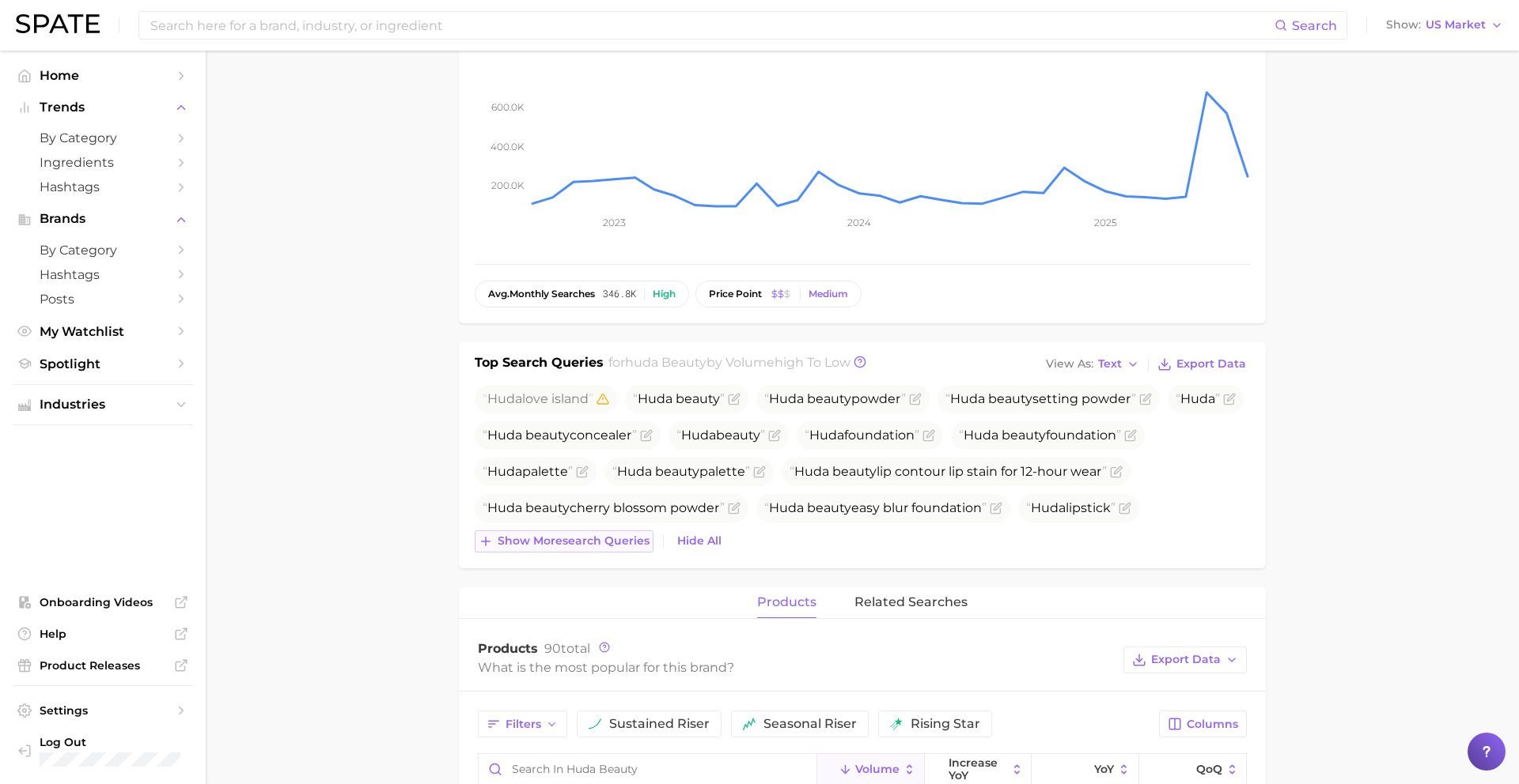
click at [593, 538] on span "Show more search queries" at bounding box center [573, 541] width 151 height 14
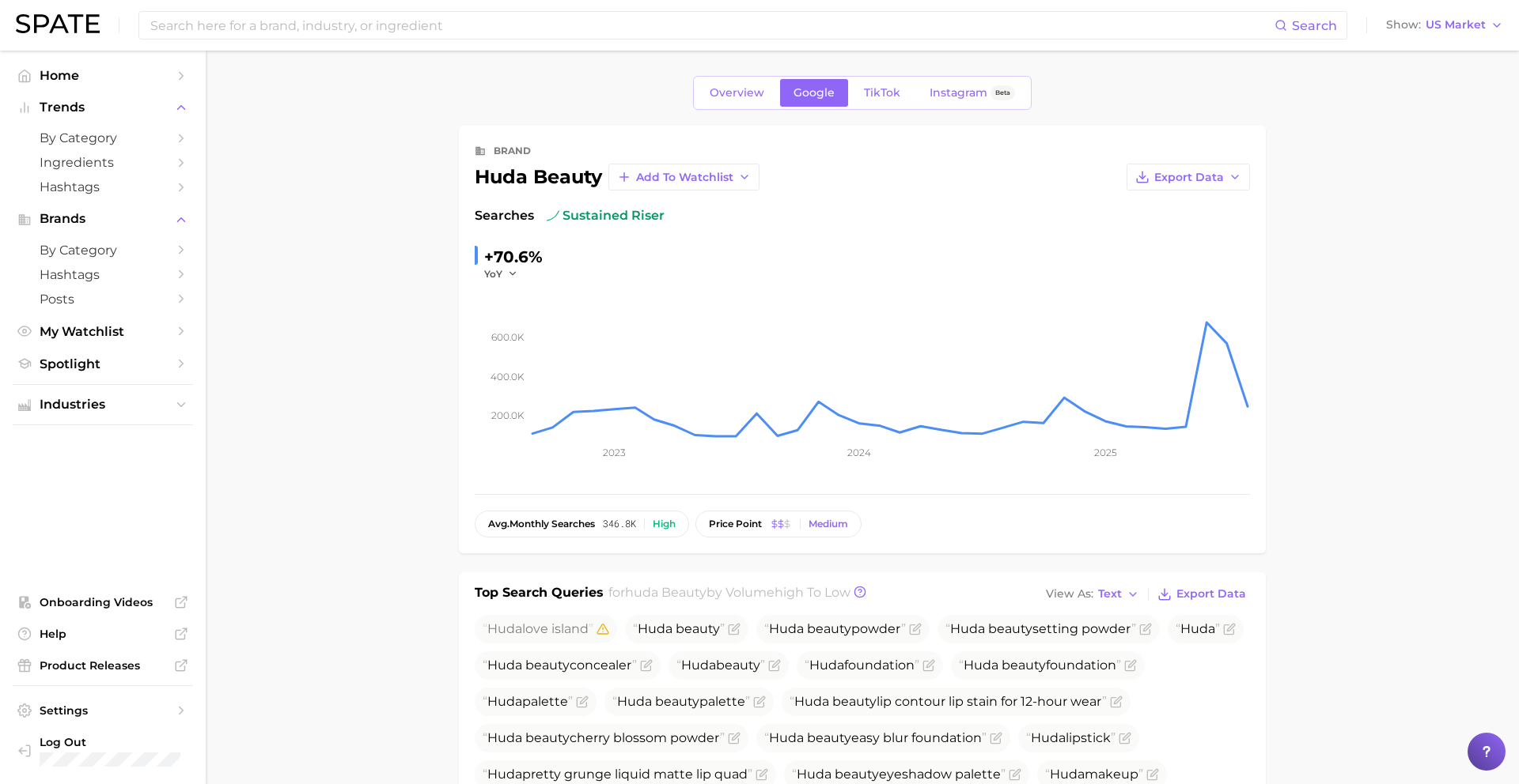
click at [541, 627] on span "Huda love island" at bounding box center [537, 629] width 111 height 15
copy span "Huda love island"
